Goal: Book appointment/travel/reservation

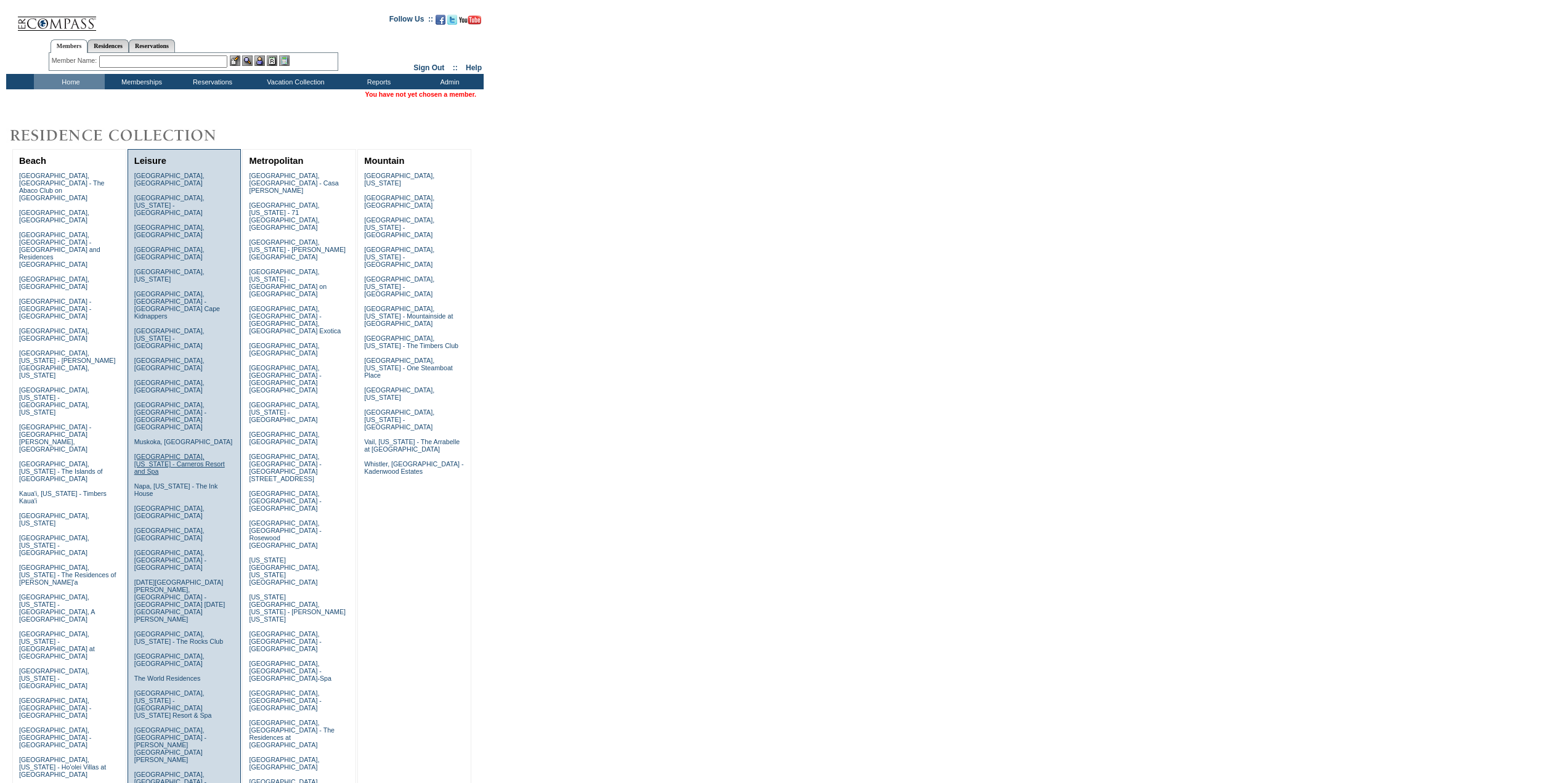
click at [154, 453] on link "Napa, California - Carneros Resort and Spa" at bounding box center [180, 463] width 91 height 22
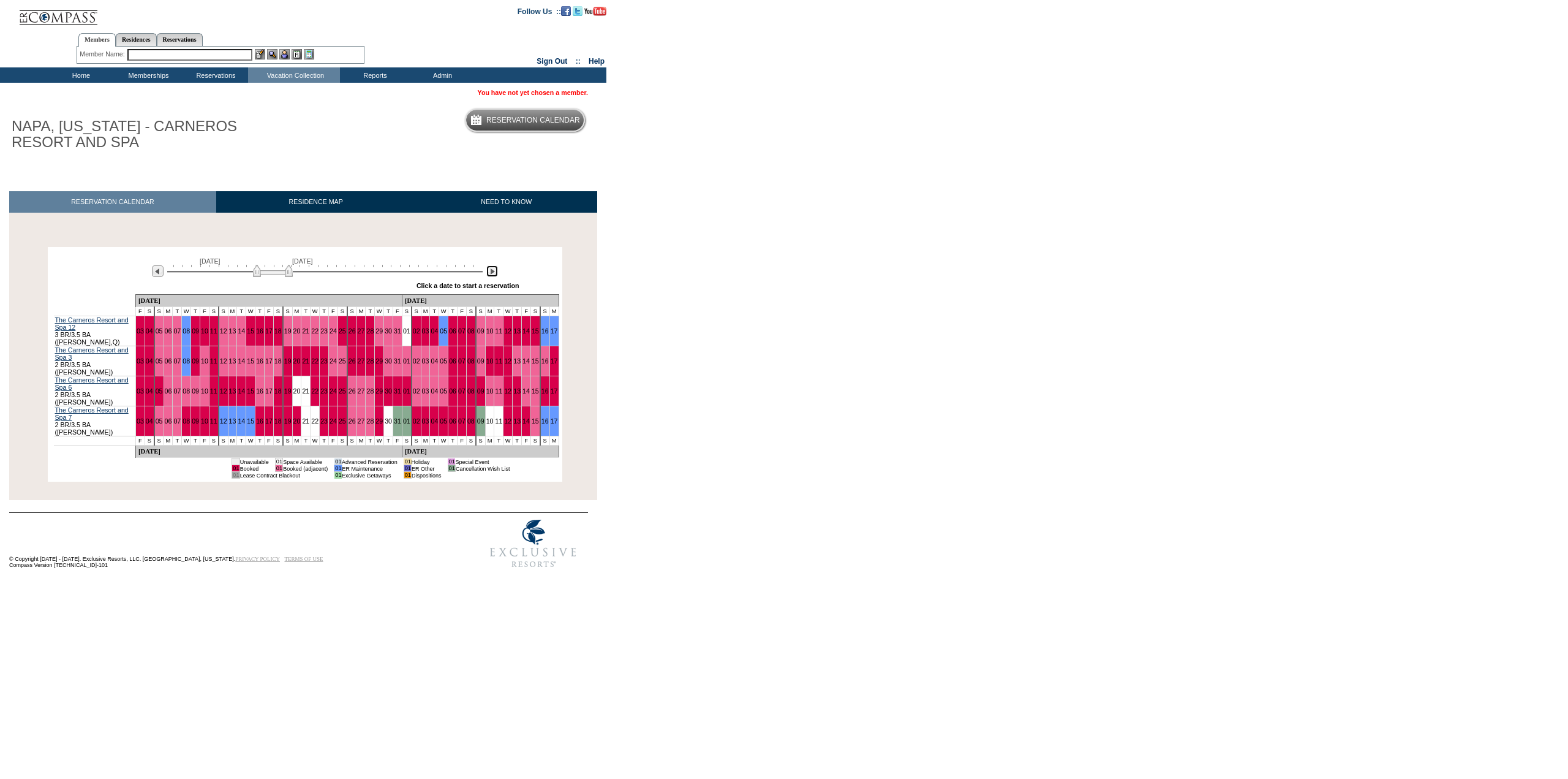
click at [493, 273] on img at bounding box center [492, 271] width 11 height 11
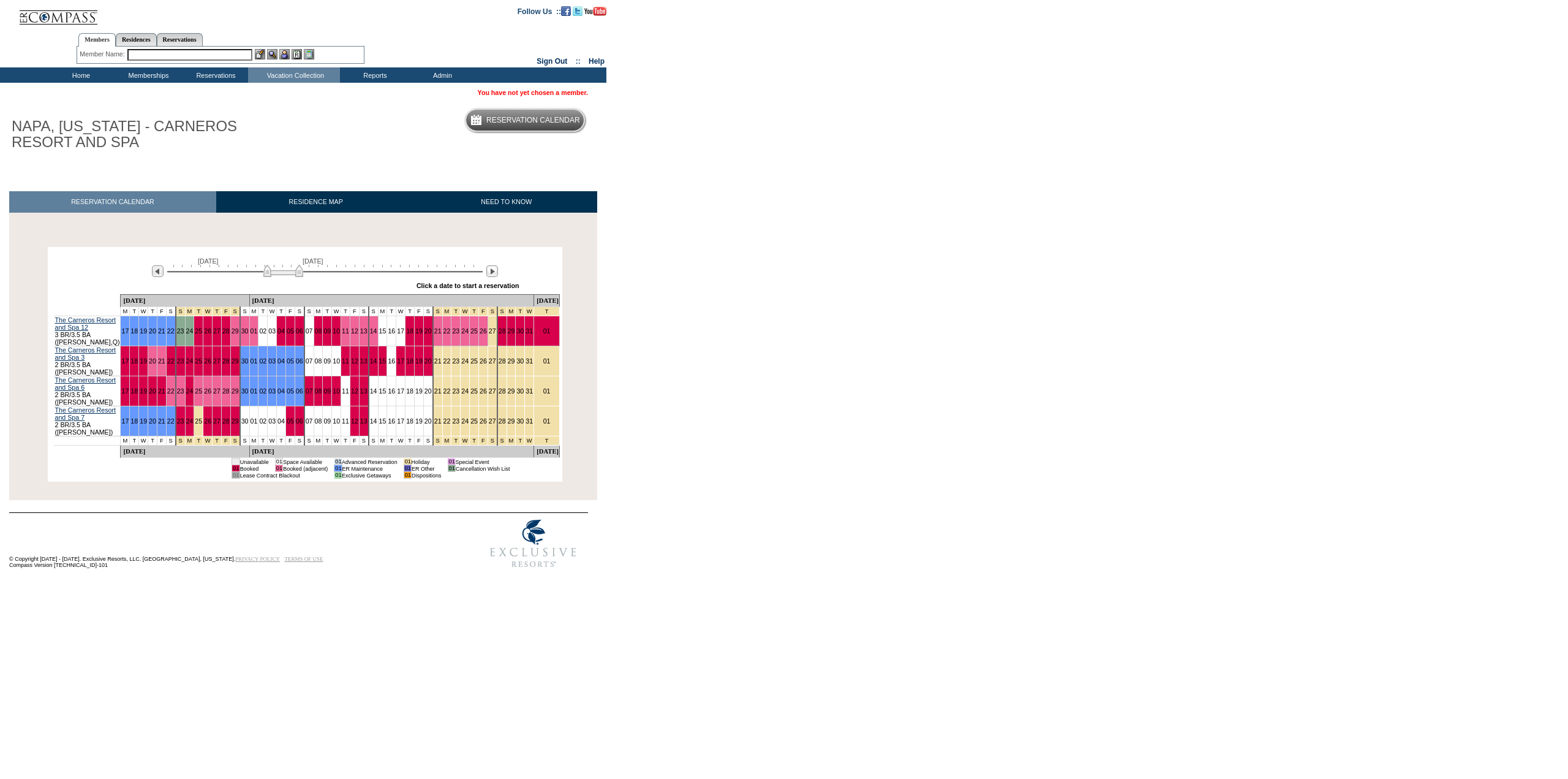
drag, startPoint x: 84, startPoint y: 75, endPoint x: 220, endPoint y: 74, distance: 136.0
click at [84, 75] on td "Home" at bounding box center [79, 74] width 67 height 15
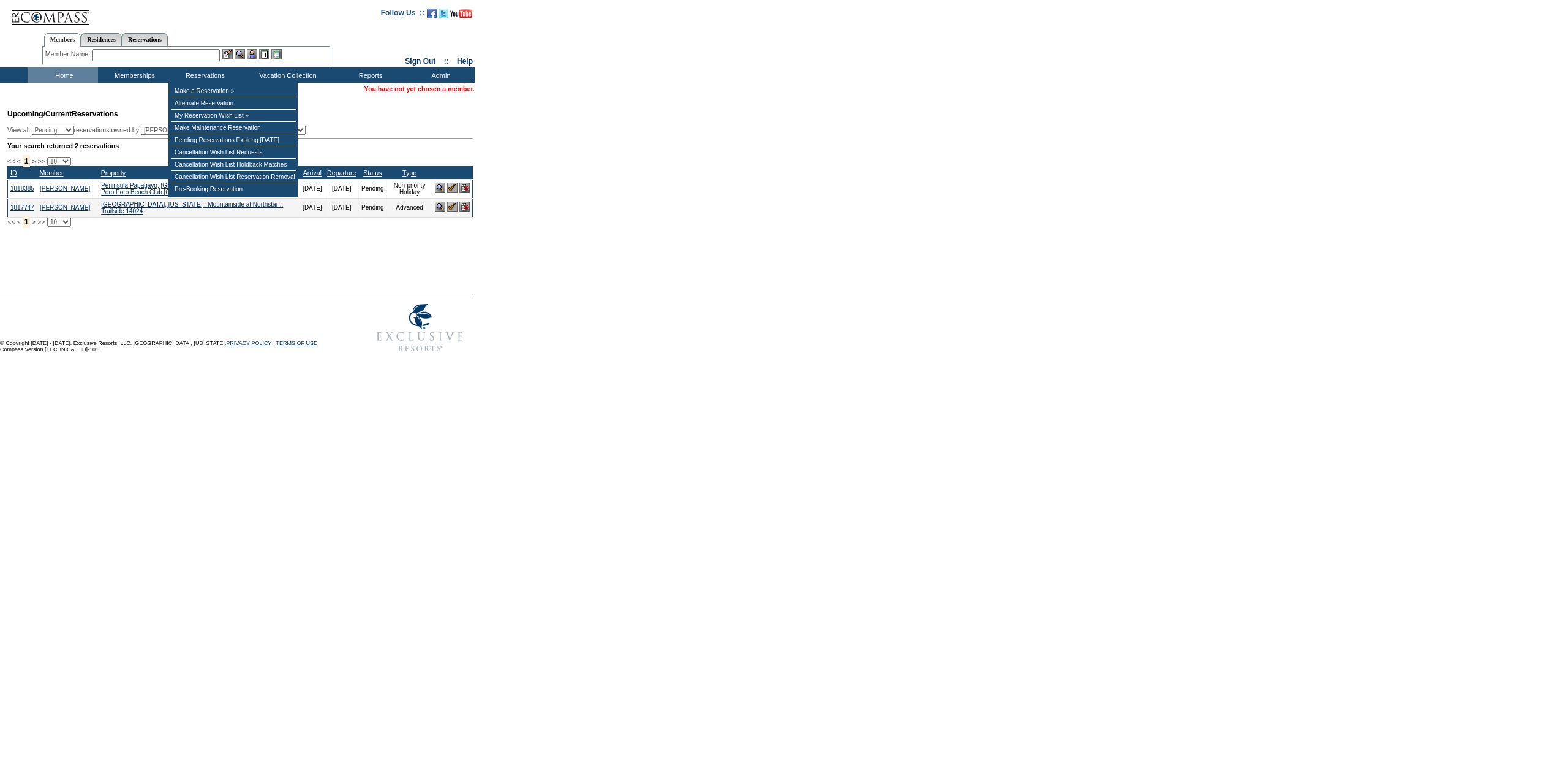
click at [196, 59] on input "text" at bounding box center [156, 54] width 127 height 12
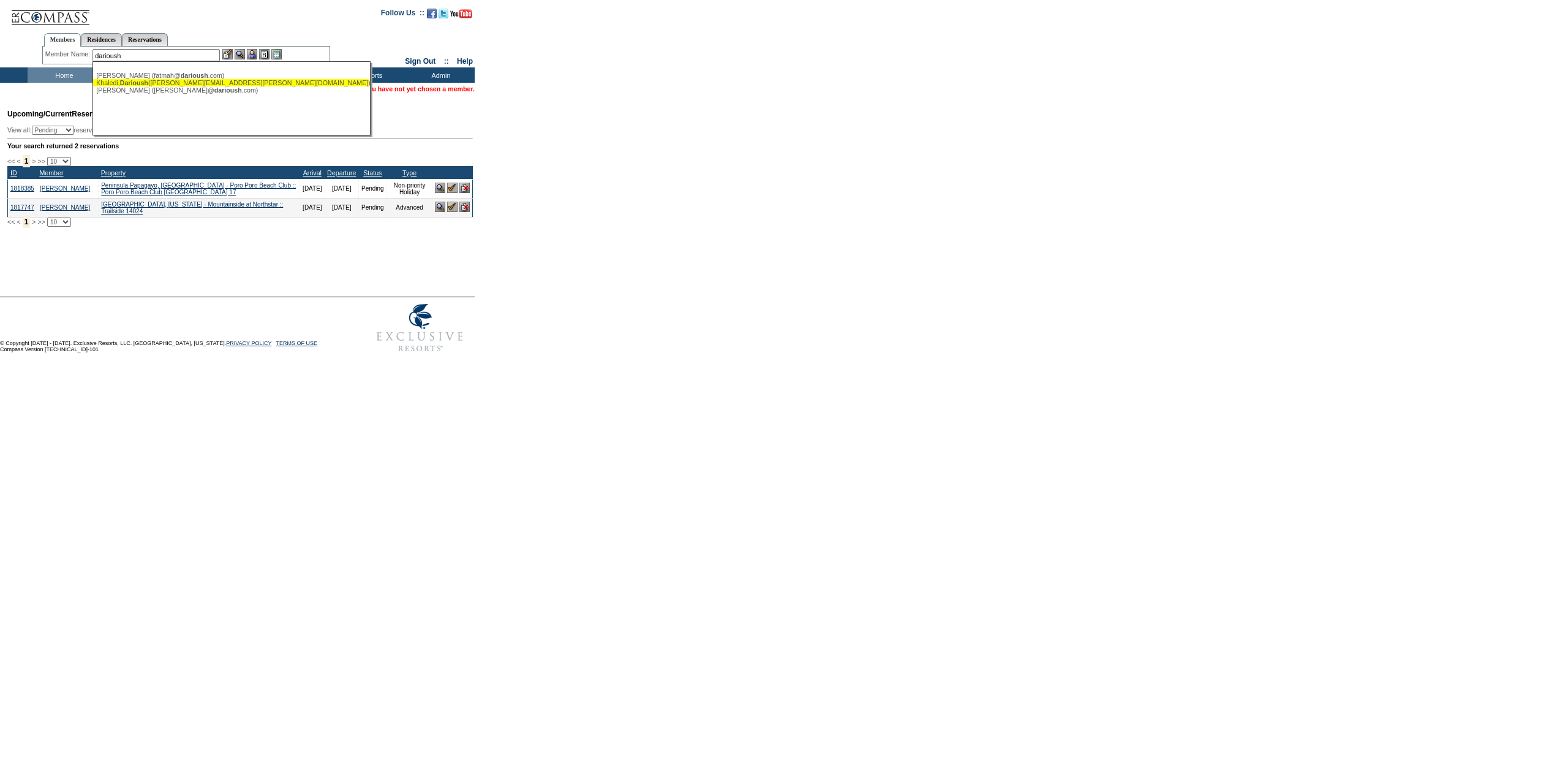
click at [206, 84] on div "Khaledi, Darioush (darioush@darioush.com)" at bounding box center [230, 82] width 270 height 7
type input "Khaledi, Darioush (darioush@darioush.com)"
click at [243, 55] on img at bounding box center [240, 54] width 11 height 11
